Goal: Find specific page/section: Find specific page/section

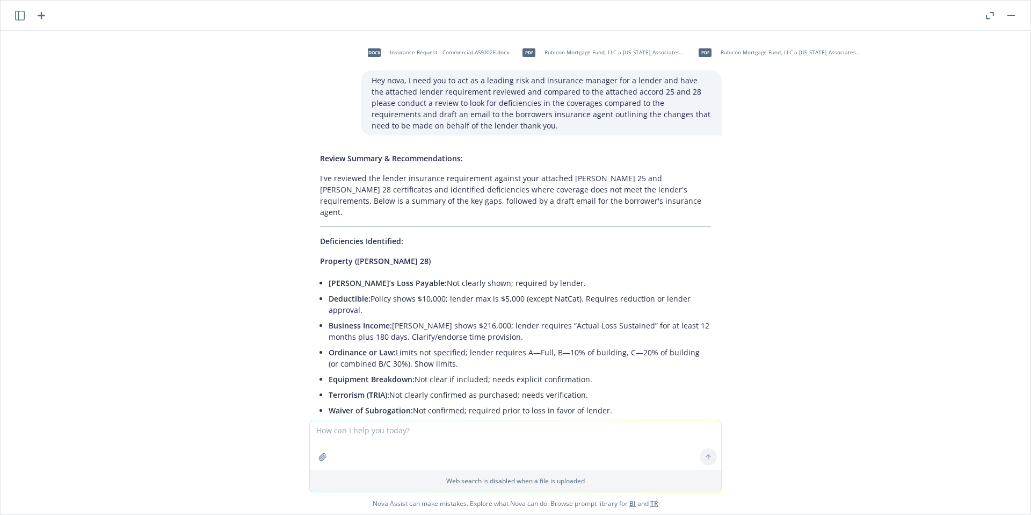
scroll to position [948, 0]
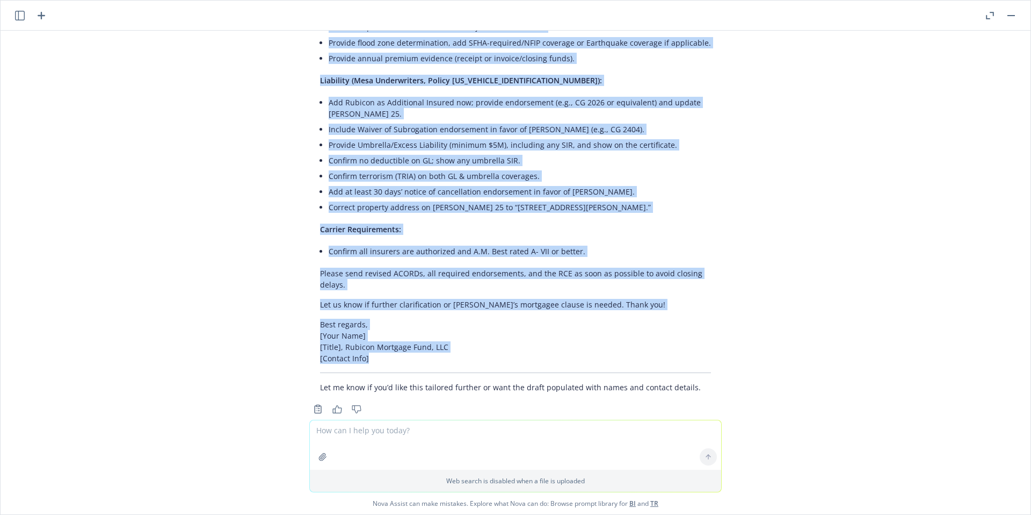
click at [1013, 17] on button "button" at bounding box center [1011, 15] width 13 height 13
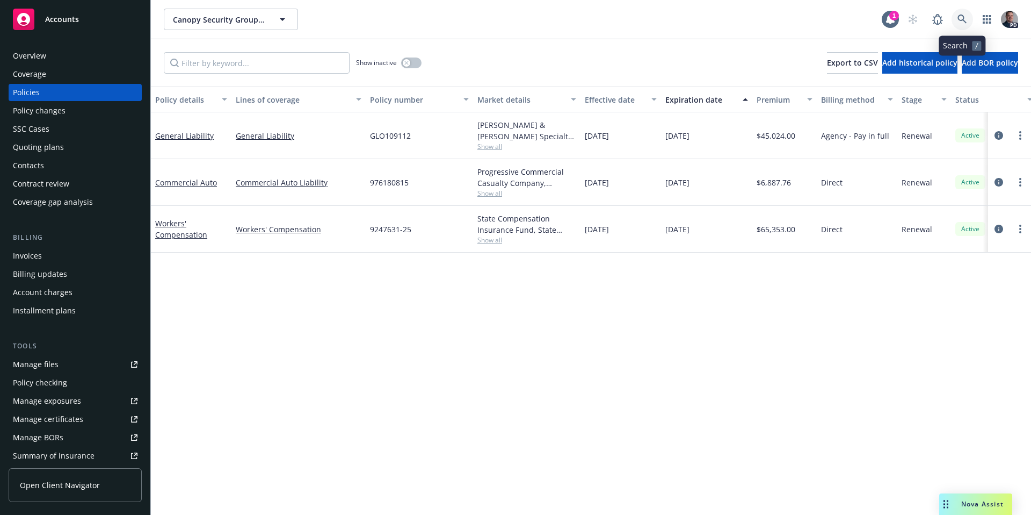
click at [953, 25] on link at bounding box center [962, 19] width 21 height 21
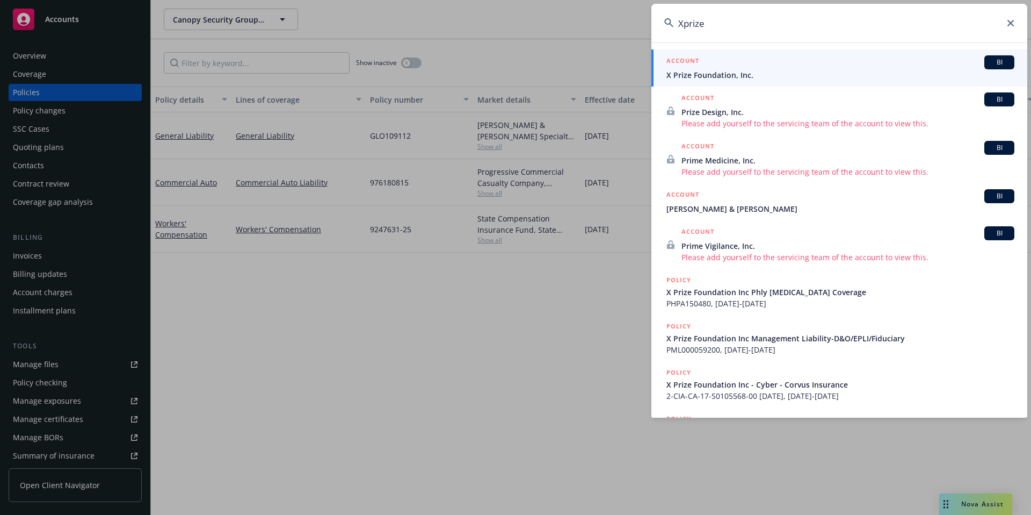
type input "Xprize"
click at [751, 74] on span "X Prize Foundation, Inc." at bounding box center [841, 74] width 348 height 11
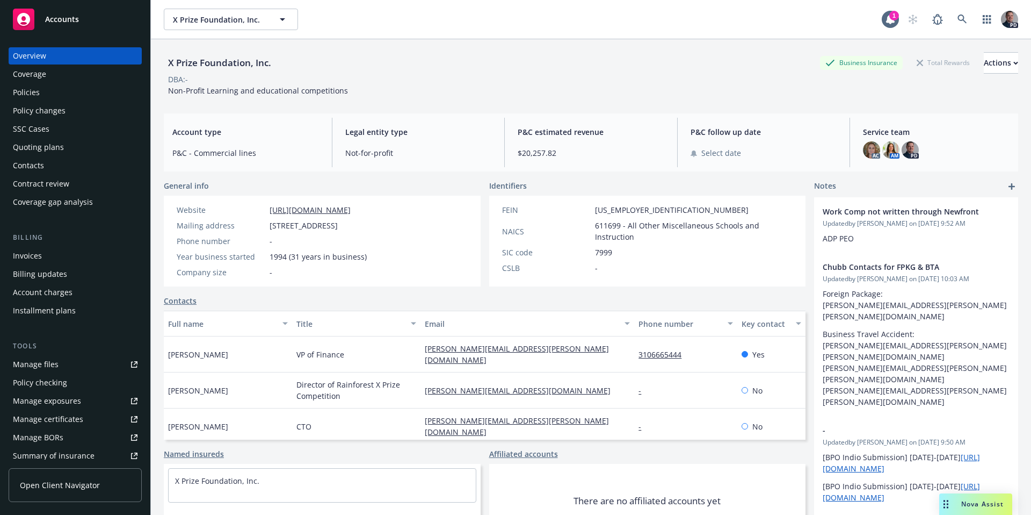
click at [4, 100] on div "Overview Coverage Policies Policy changes SSC Cases Quoting plans Contacts Cont…" at bounding box center [75, 274] width 150 height 480
click at [13, 97] on div "Policies" at bounding box center [26, 92] width 27 height 17
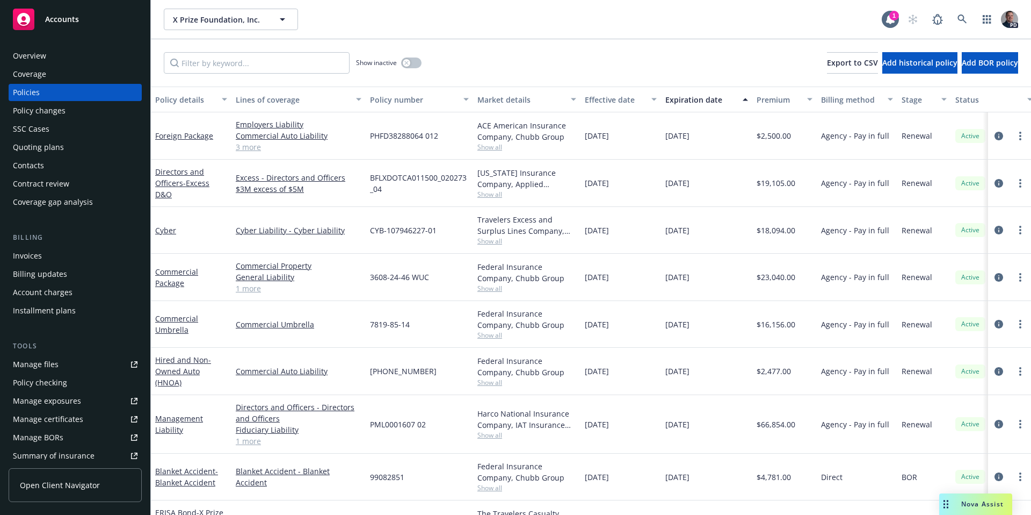
click at [949, 12] on div "PD" at bounding box center [960, 19] width 116 height 21
click at [953, 18] on link at bounding box center [962, 19] width 21 height 21
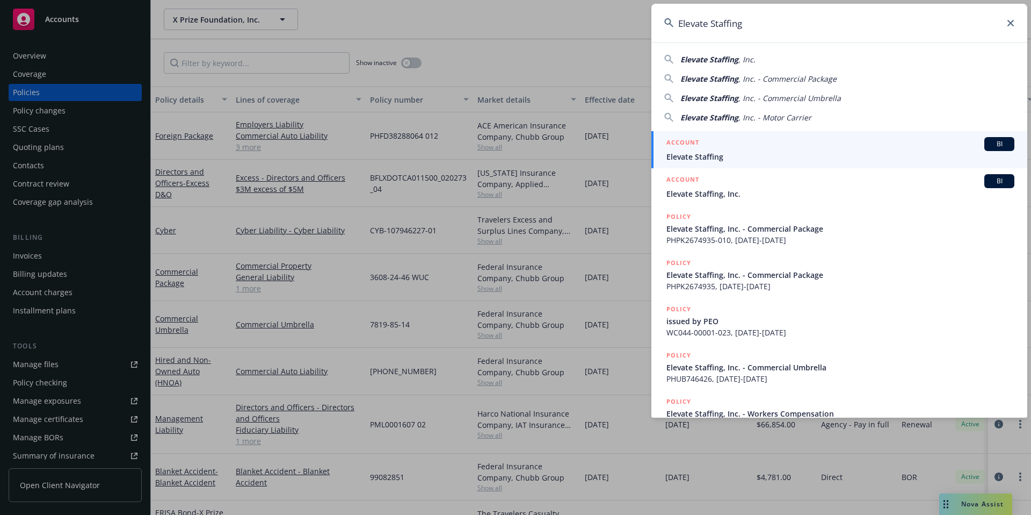
type input "Elevate Staffing"
click at [763, 155] on span "Elevate Staffing" at bounding box center [841, 156] width 348 height 11
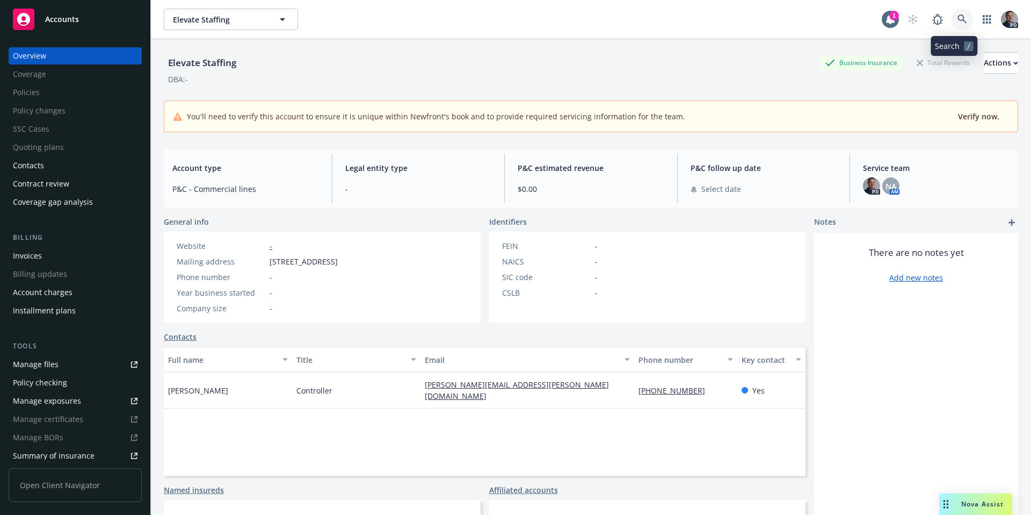
click at [958, 12] on link at bounding box center [962, 19] width 21 height 21
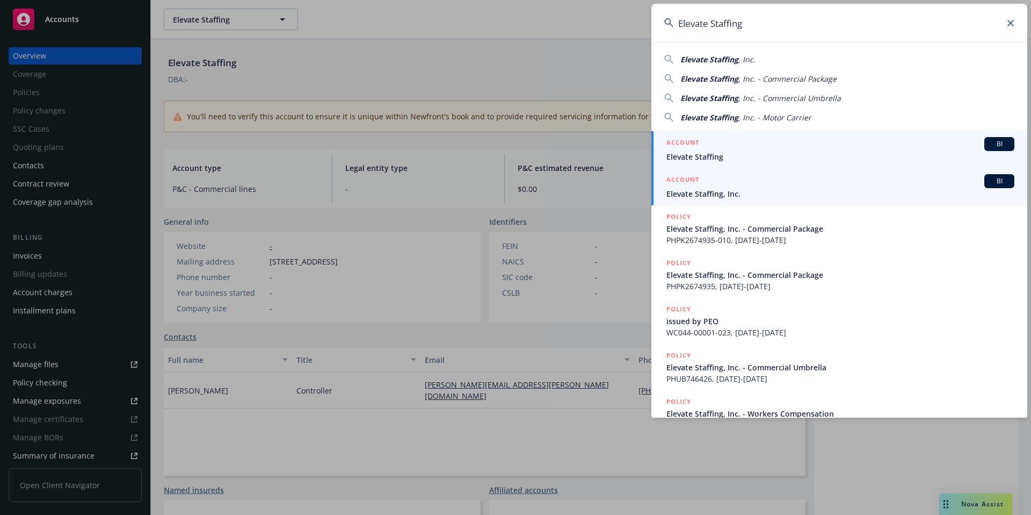
type input "Elevate Staffing"
click at [867, 177] on div "ACCOUNT BI" at bounding box center [841, 181] width 348 height 14
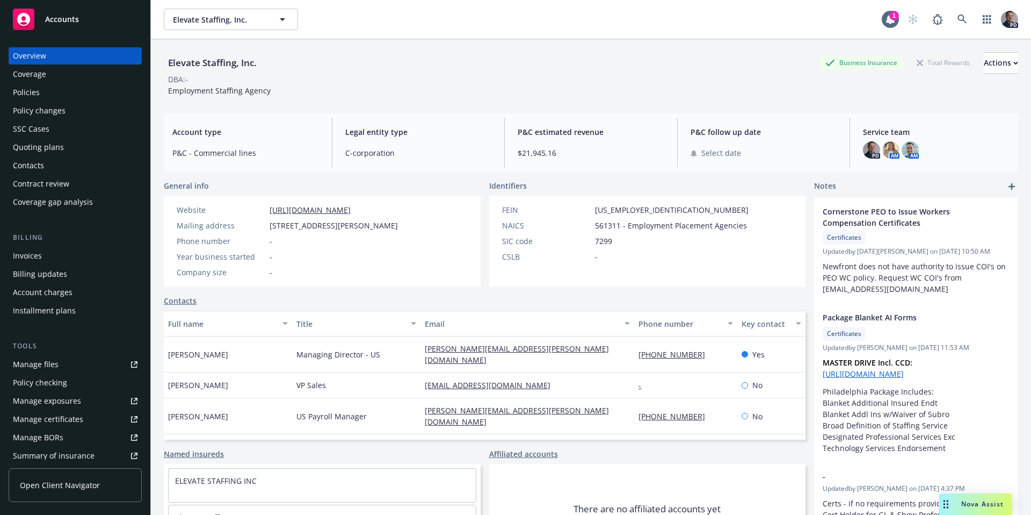
click at [20, 91] on div "Policies" at bounding box center [26, 92] width 27 height 17
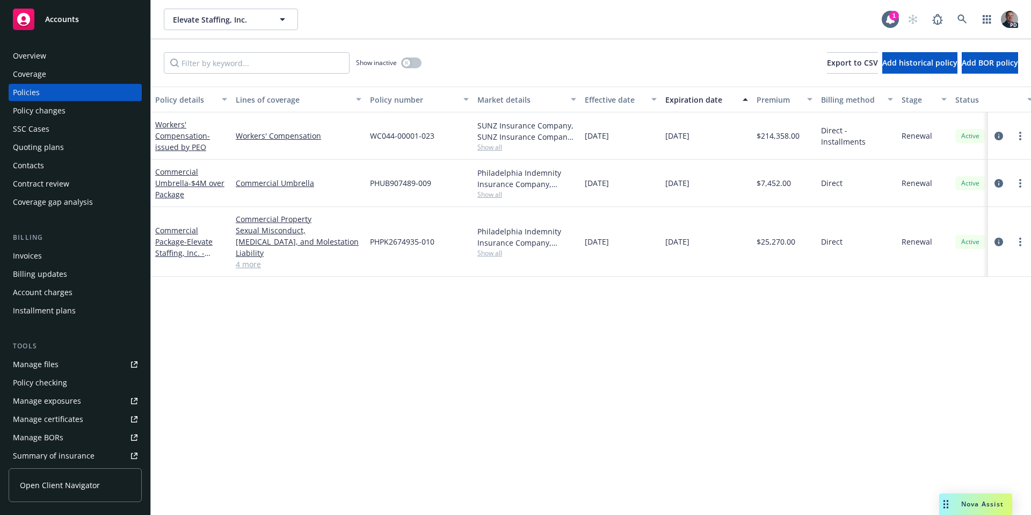
click at [40, 54] on div "Overview" at bounding box center [29, 55] width 33 height 17
